Goal: Task Accomplishment & Management: Use online tool/utility

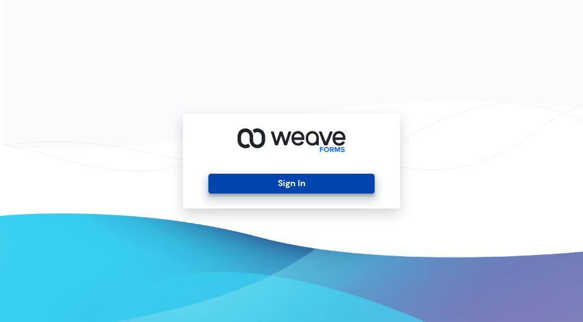
click at [299, 185] on button "Sign In" at bounding box center [290, 184] width 165 height 20
